Goal: Connect with others: Connect with others

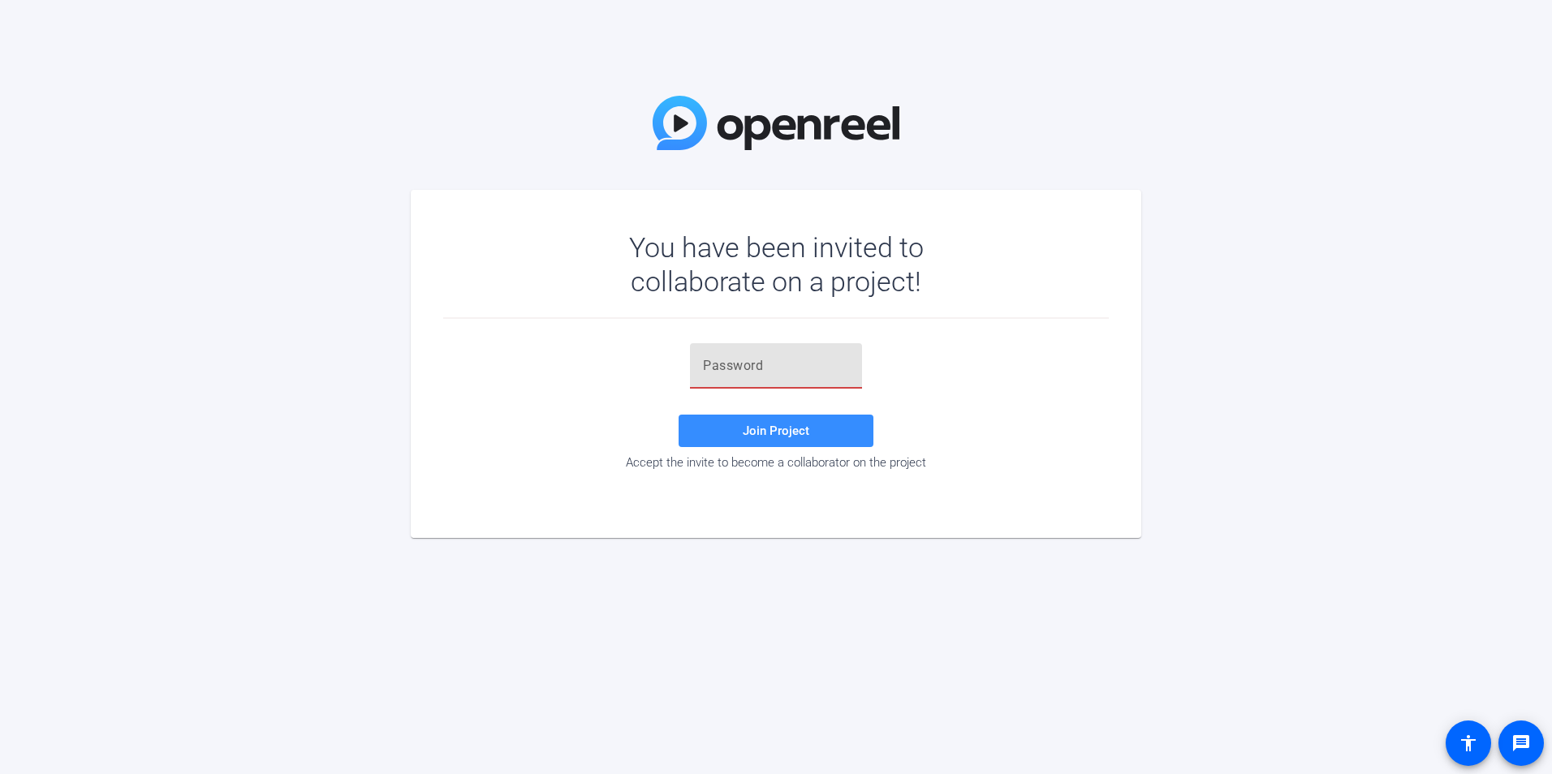
click at [765, 365] on input "text" at bounding box center [776, 365] width 146 height 19
type input "P"
drag, startPoint x: 782, startPoint y: 338, endPoint x: 731, endPoint y: 363, distance: 56.6
paste input "[DOMAIN_NAME]"
click at [743, 455] on div "Accept the invite to become a collaborator on the project" at bounding box center [776, 462] width 666 height 15
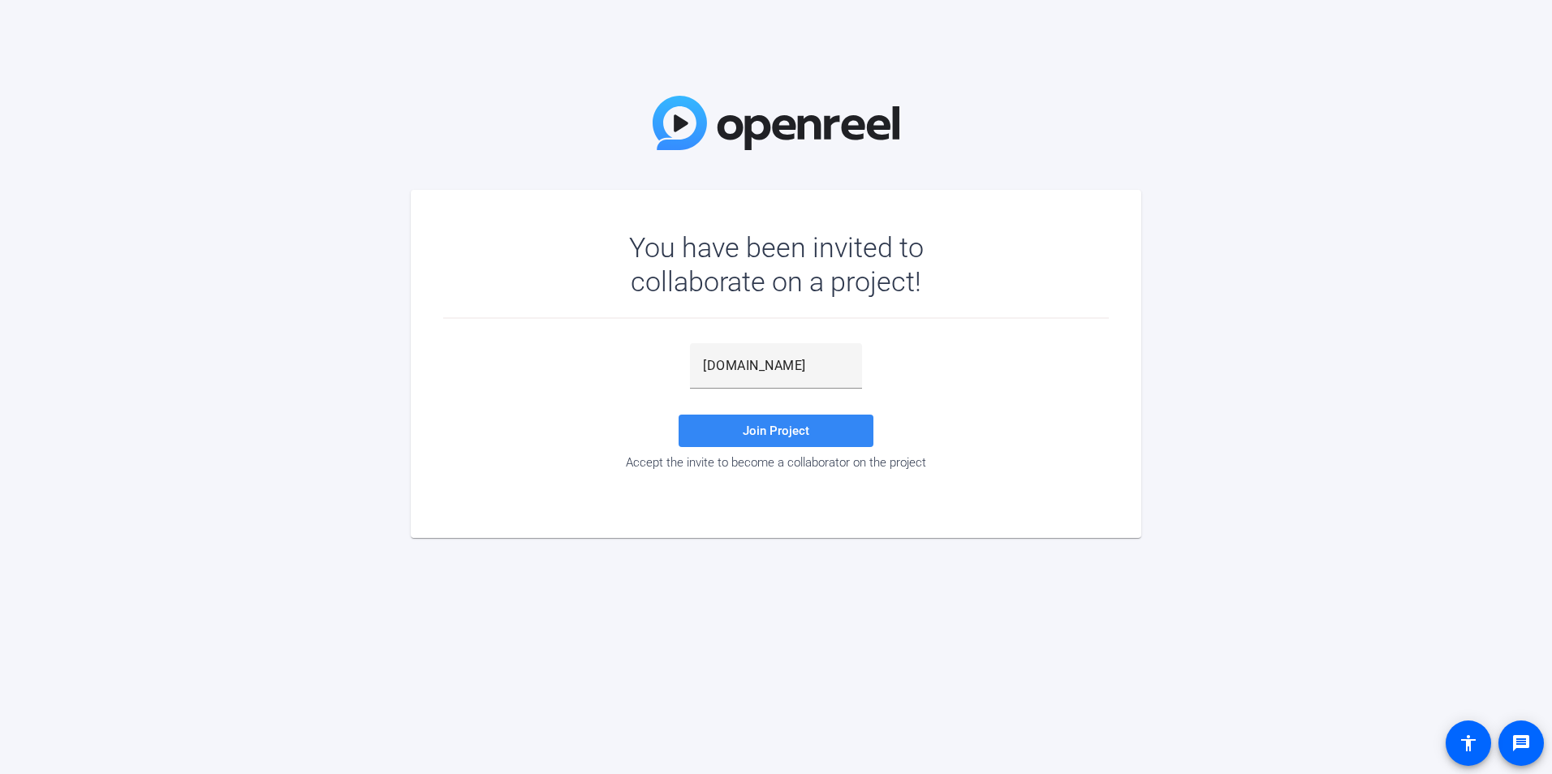
click at [747, 432] on span "Join Project" at bounding box center [776, 431] width 67 height 15
click at [839, 430] on span at bounding box center [775, 430] width 195 height 39
click at [785, 361] on input "[DOMAIN_NAME]" at bounding box center [776, 365] width 146 height 19
type input "[DOMAIN_NAME]"
click at [788, 431] on span "Join Project" at bounding box center [776, 431] width 67 height 15
